Goal: Task Accomplishment & Management: Use online tool/utility

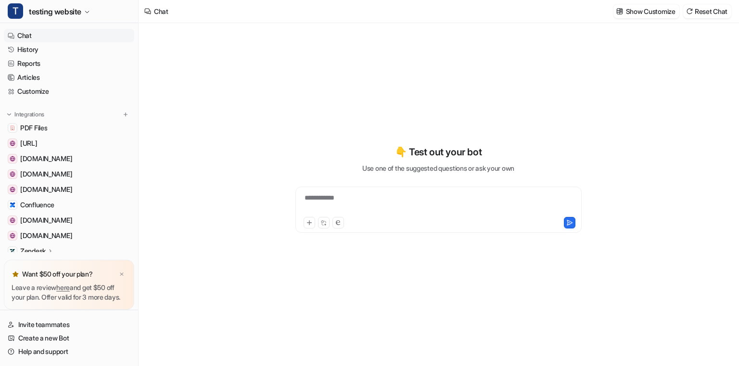
type textarea "**********"
click at [123, 271] on img at bounding box center [122, 274] width 6 height 6
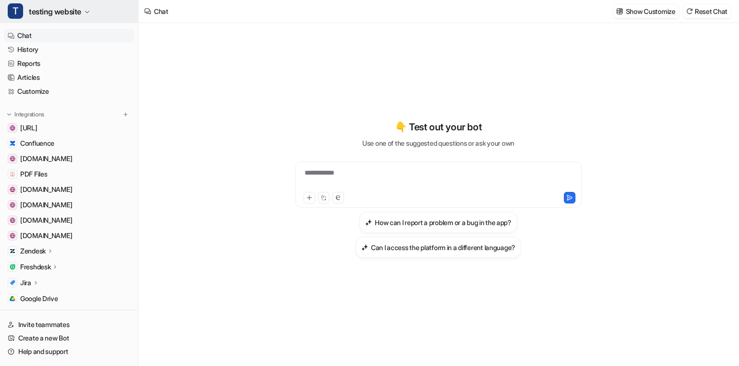
click at [63, 9] on span "testing website" at bounding box center [55, 11] width 52 height 13
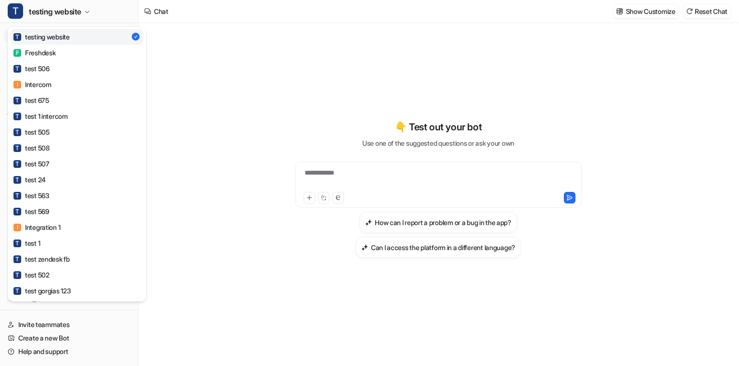
click at [194, 162] on div "T testing website T testing website F Freshdesk T test 506 I Intercom T test 67…" at bounding box center [369, 183] width 739 height 366
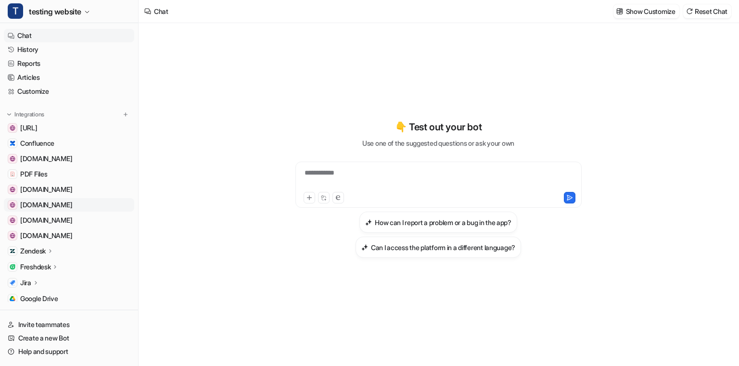
scroll to position [55, 0]
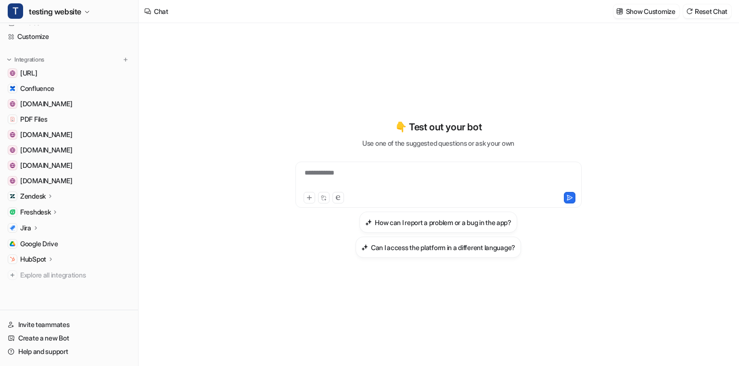
click at [33, 230] on icon at bounding box center [35, 227] width 7 height 7
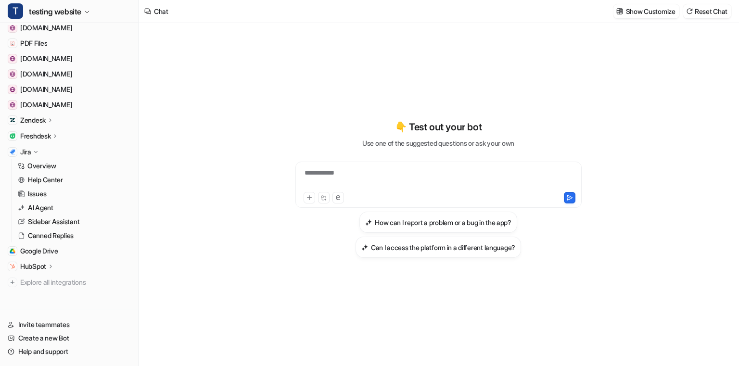
scroll to position [145, 0]
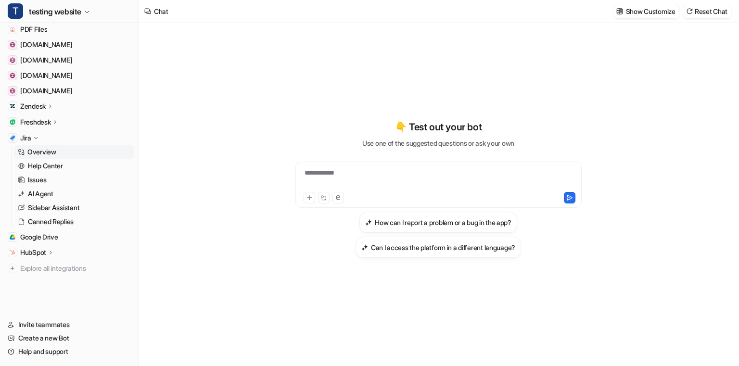
click at [66, 154] on link "Overview" at bounding box center [74, 151] width 120 height 13
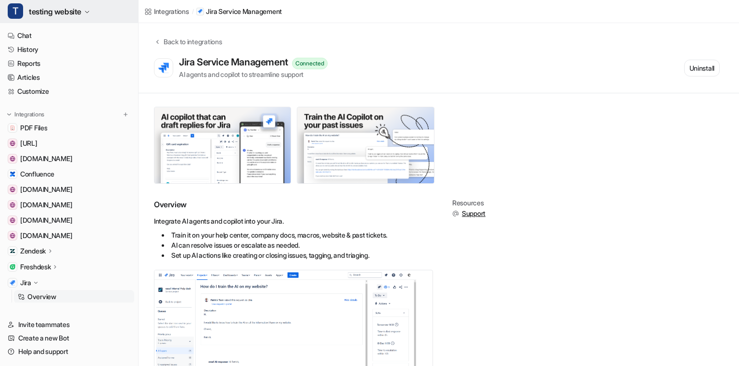
click at [63, 10] on span "testing website" at bounding box center [55, 11] width 52 height 13
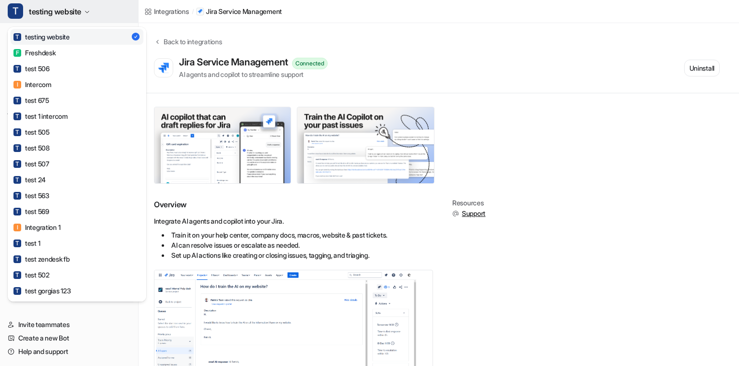
scroll to position [509, 0]
